Goal: Transaction & Acquisition: Purchase product/service

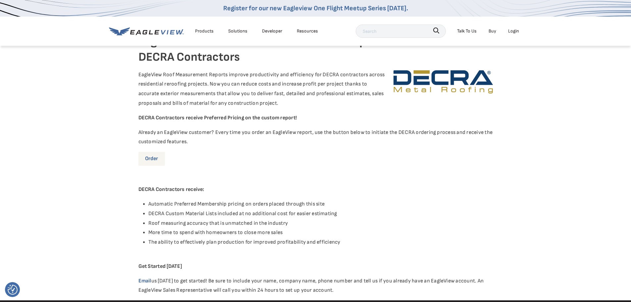
click at [157, 160] on link "Order" at bounding box center [152, 159] width 27 height 14
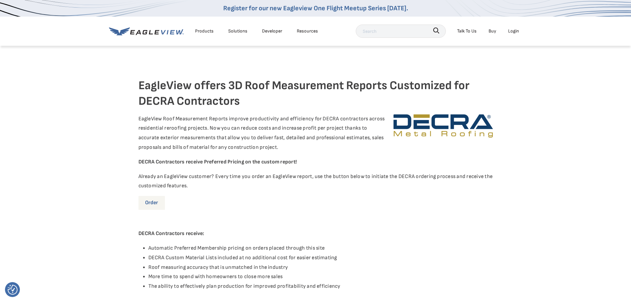
click at [149, 200] on link "Order" at bounding box center [152, 203] width 27 height 14
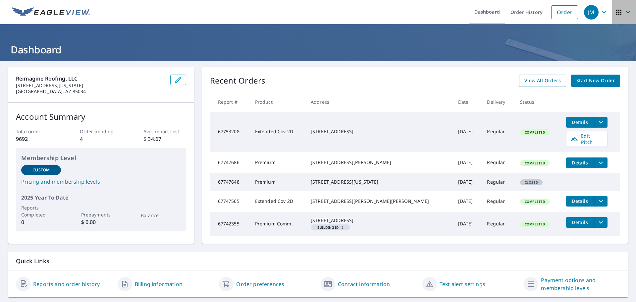
click at [627, 10] on span "button" at bounding box center [624, 12] width 19 height 16
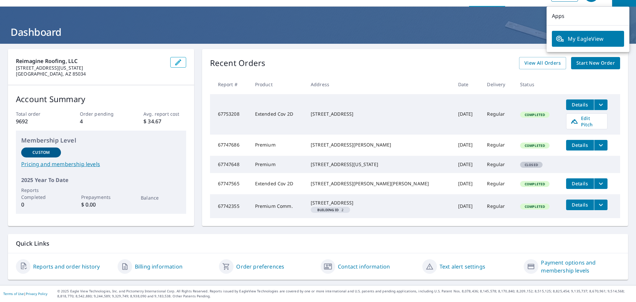
scroll to position [31, 0]
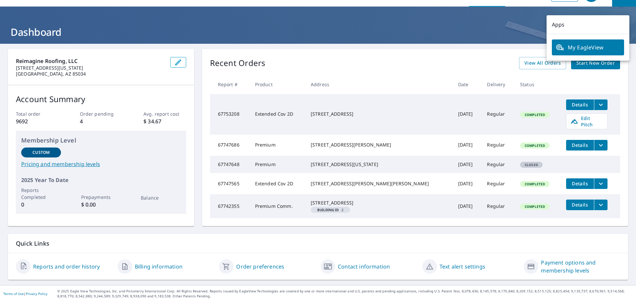
click at [440, 238] on div "Quick Links" at bounding box center [318, 243] width 620 height 19
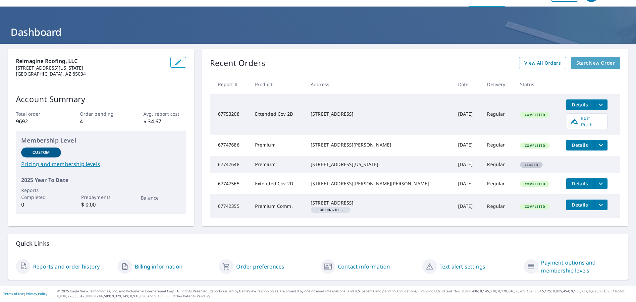
click at [593, 59] on span "Start New Order" at bounding box center [596, 63] width 38 height 8
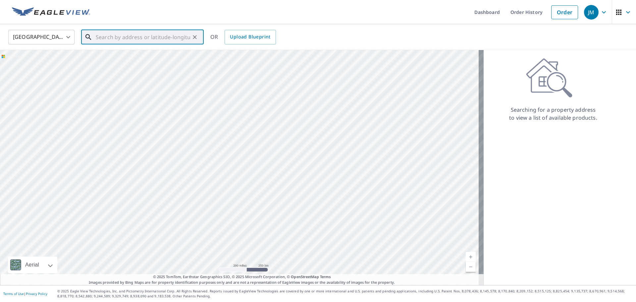
click at [133, 38] on input "text" at bounding box center [143, 37] width 94 height 19
click at [154, 39] on input "text" at bounding box center [143, 37] width 94 height 19
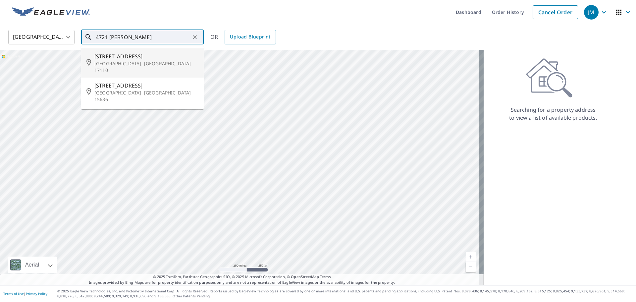
click at [140, 59] on span "[STREET_ADDRESS]" at bounding box center [146, 56] width 104 height 8
type input "[STREET_ADDRESS]"
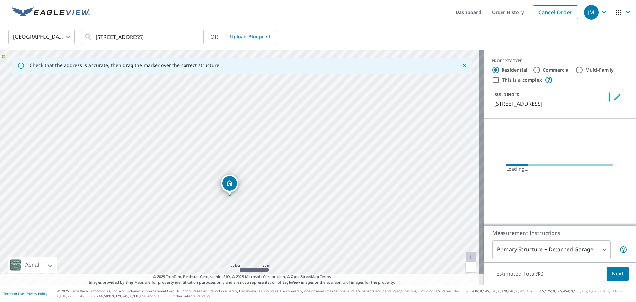
drag, startPoint x: 233, startPoint y: 193, endPoint x: 255, endPoint y: 167, distance: 33.9
click at [255, 167] on div "[STREET_ADDRESS]" at bounding box center [242, 167] width 484 height 235
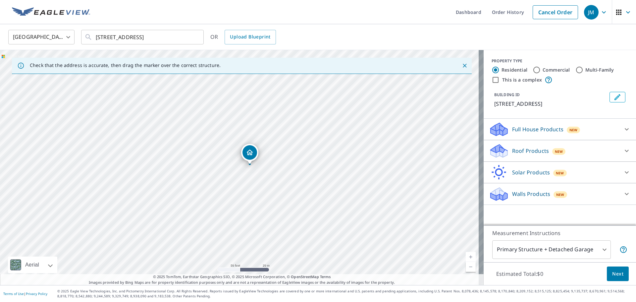
click at [591, 149] on div "Roof Products New" at bounding box center [554, 151] width 130 height 16
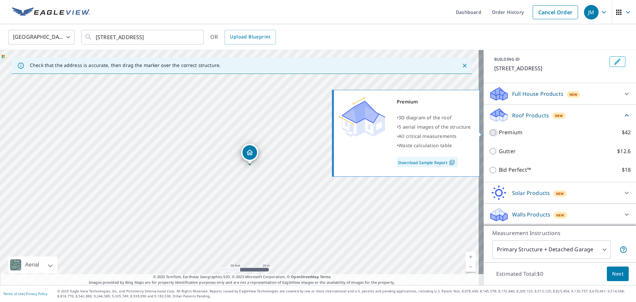
click at [490, 134] on input "Premium $42" at bounding box center [494, 133] width 10 height 8
checkbox input "true"
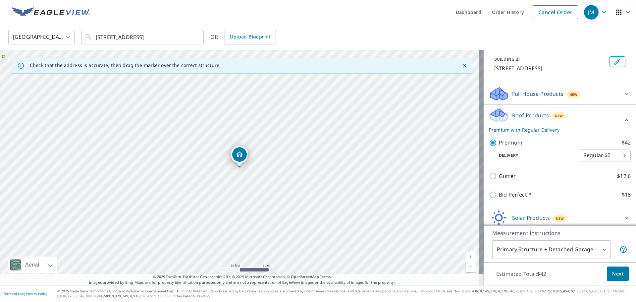
click at [593, 154] on body "JM JM Dashboard Order History Cancel Order JM [GEOGRAPHIC_DATA] [GEOGRAPHIC_DAT…" at bounding box center [318, 151] width 636 height 302
click at [586, 140] on div at bounding box center [318, 151] width 636 height 302
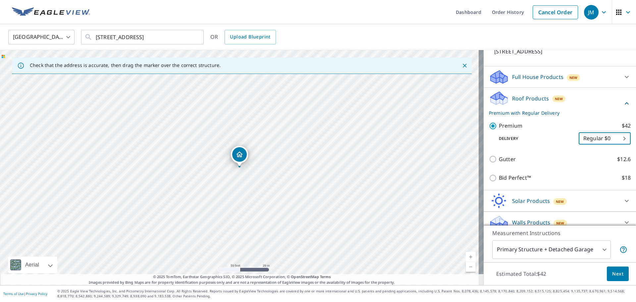
scroll to position [60, 0]
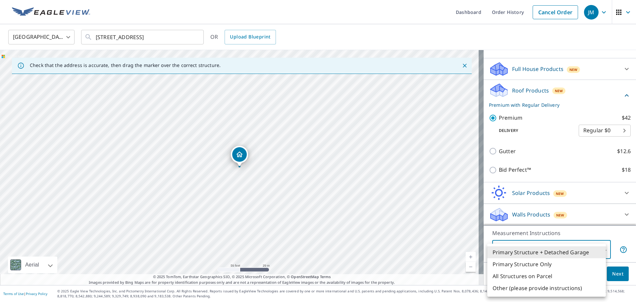
click at [589, 246] on body "JM JM Dashboard Order History Cancel Order JM [GEOGRAPHIC_DATA] [GEOGRAPHIC_DAT…" at bounding box center [318, 151] width 636 height 302
click at [565, 260] on li "Primary Structure Only" at bounding box center [547, 264] width 119 height 12
type input "2"
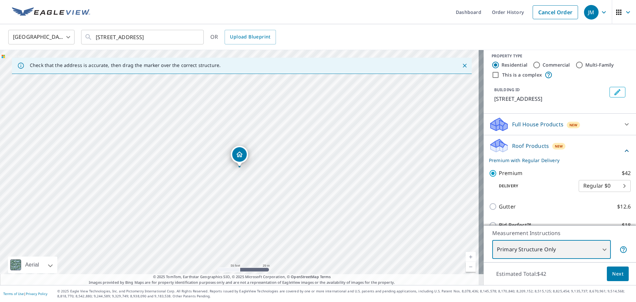
scroll to position [0, 0]
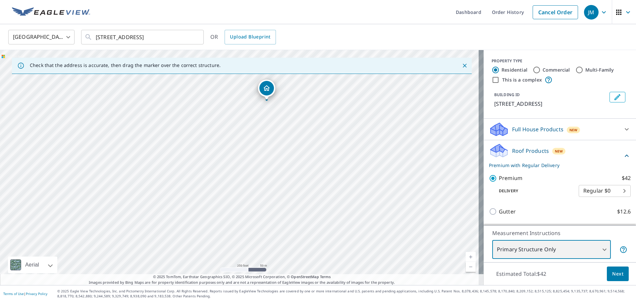
drag, startPoint x: 348, startPoint y: 184, endPoint x: 266, endPoint y: 132, distance: 97.2
click at [266, 132] on div "[STREET_ADDRESS]" at bounding box center [242, 167] width 484 height 235
drag, startPoint x: 275, startPoint y: 123, endPoint x: 359, endPoint y: 318, distance: 211.6
click at [359, 302] on html "JM JM Dashboard Order History Cancel Order JM [GEOGRAPHIC_DATA] [GEOGRAPHIC_DAT…" at bounding box center [318, 151] width 636 height 302
click at [327, 251] on div "[STREET_ADDRESS]" at bounding box center [242, 167] width 484 height 235
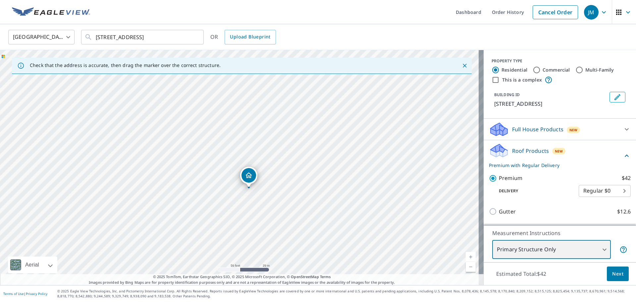
drag, startPoint x: 267, startPoint y: 194, endPoint x: 270, endPoint y: 213, distance: 18.9
click at [270, 213] on div "[STREET_ADDRESS]" at bounding box center [242, 167] width 484 height 235
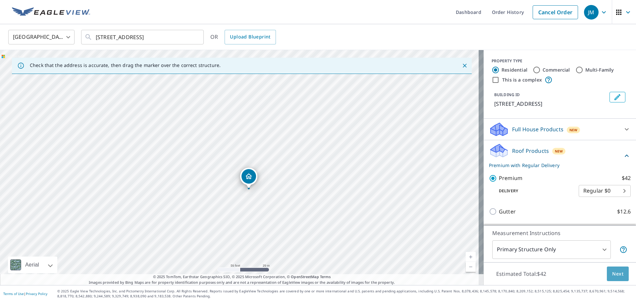
click at [621, 270] on button "Next" at bounding box center [618, 273] width 22 height 15
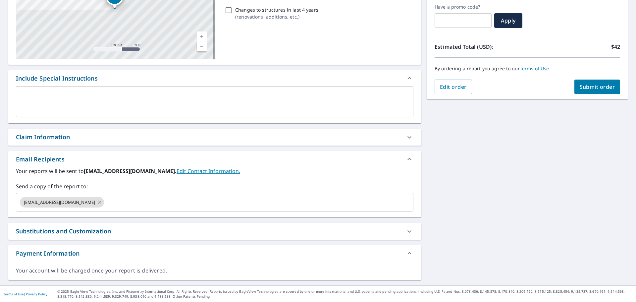
scroll to position [112, 0]
click at [142, 233] on div "Substitutions and Customization" at bounding box center [209, 230] width 386 height 9
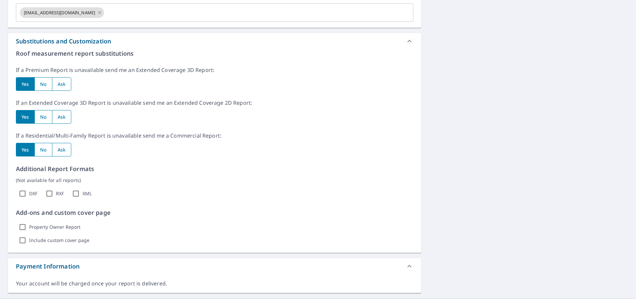
scroll to position [315, 0]
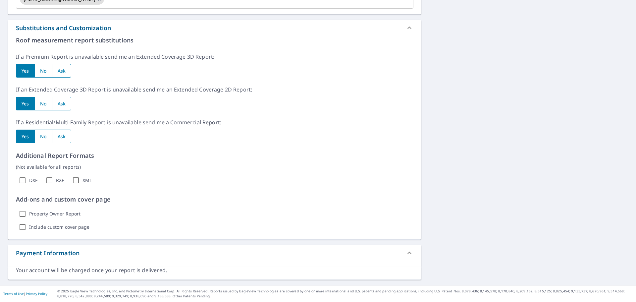
click at [188, 253] on div "Payment Information" at bounding box center [209, 253] width 386 height 9
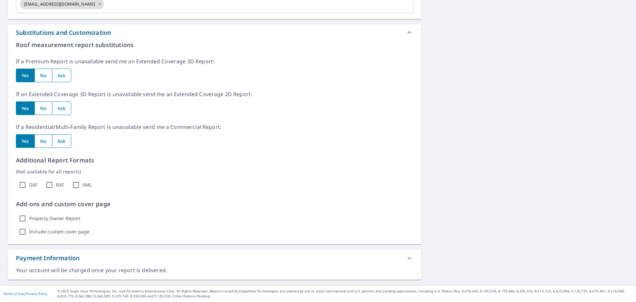
click at [190, 255] on div "Payment Information" at bounding box center [209, 258] width 386 height 9
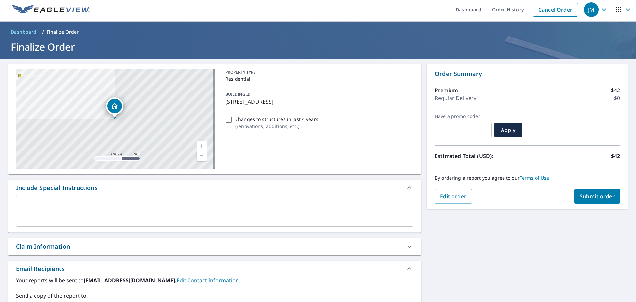
scroll to position [0, 0]
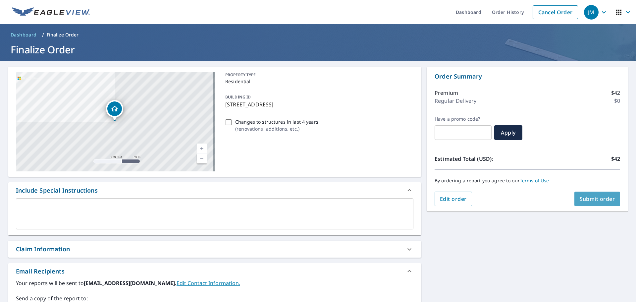
click at [596, 198] on span "Submit order" at bounding box center [597, 198] width 35 height 7
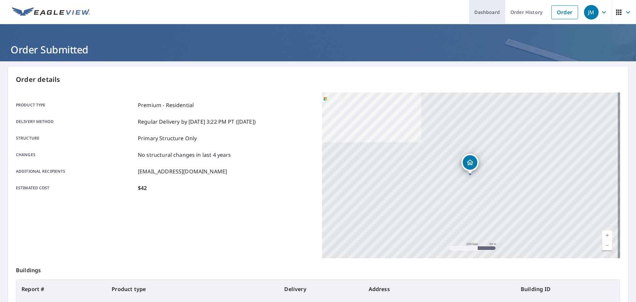
click at [473, 13] on link "Dashboard" at bounding box center [487, 12] width 36 height 24
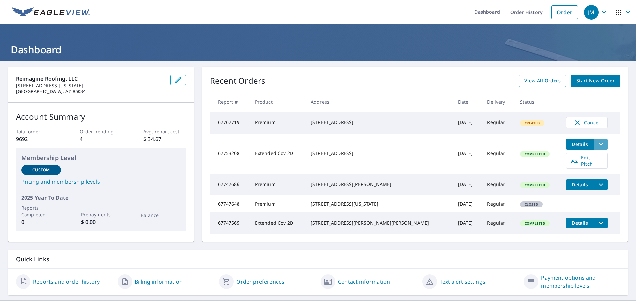
click at [597, 144] on icon "filesDropdownBtn-67753208" at bounding box center [601, 144] width 8 height 8
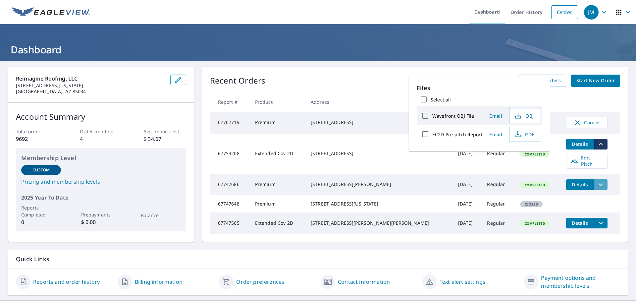
click at [597, 181] on icon "filesDropdownBtn-67747686" at bounding box center [601, 185] width 8 height 8
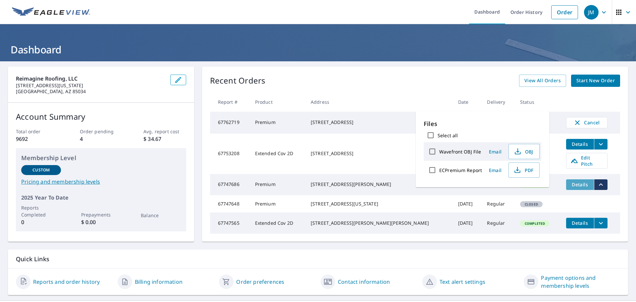
click at [570, 181] on span "Details" at bounding box center [580, 184] width 20 height 6
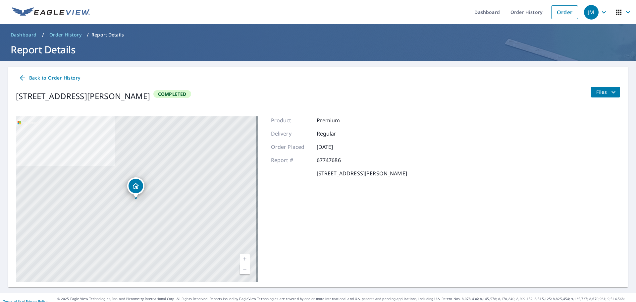
click at [597, 93] on span "Files" at bounding box center [607, 92] width 21 height 8
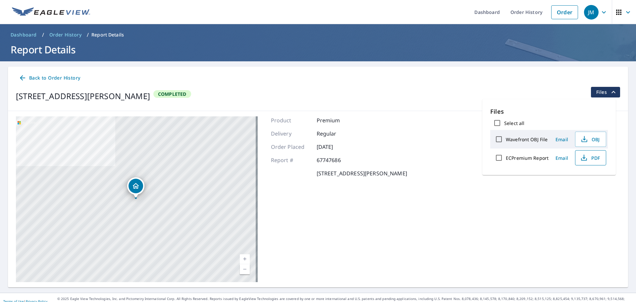
click at [583, 156] on icon "button" at bounding box center [584, 158] width 8 height 8
